Goal: Find specific page/section: Find specific page/section

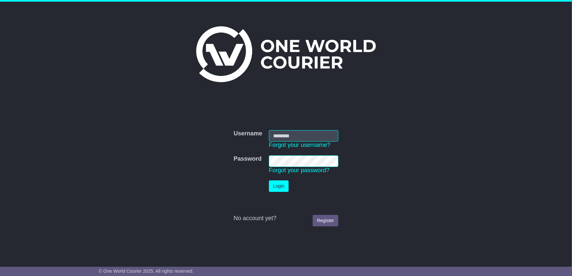
type input "**********"
click at [275, 186] on button "Login" at bounding box center [279, 187] width 20 height 12
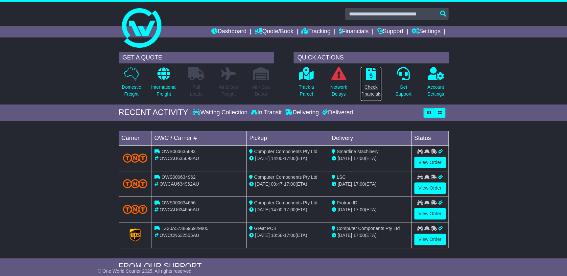
click at [367, 75] on icon at bounding box center [371, 73] width 10 height 13
